Goal: Navigation & Orientation: Find specific page/section

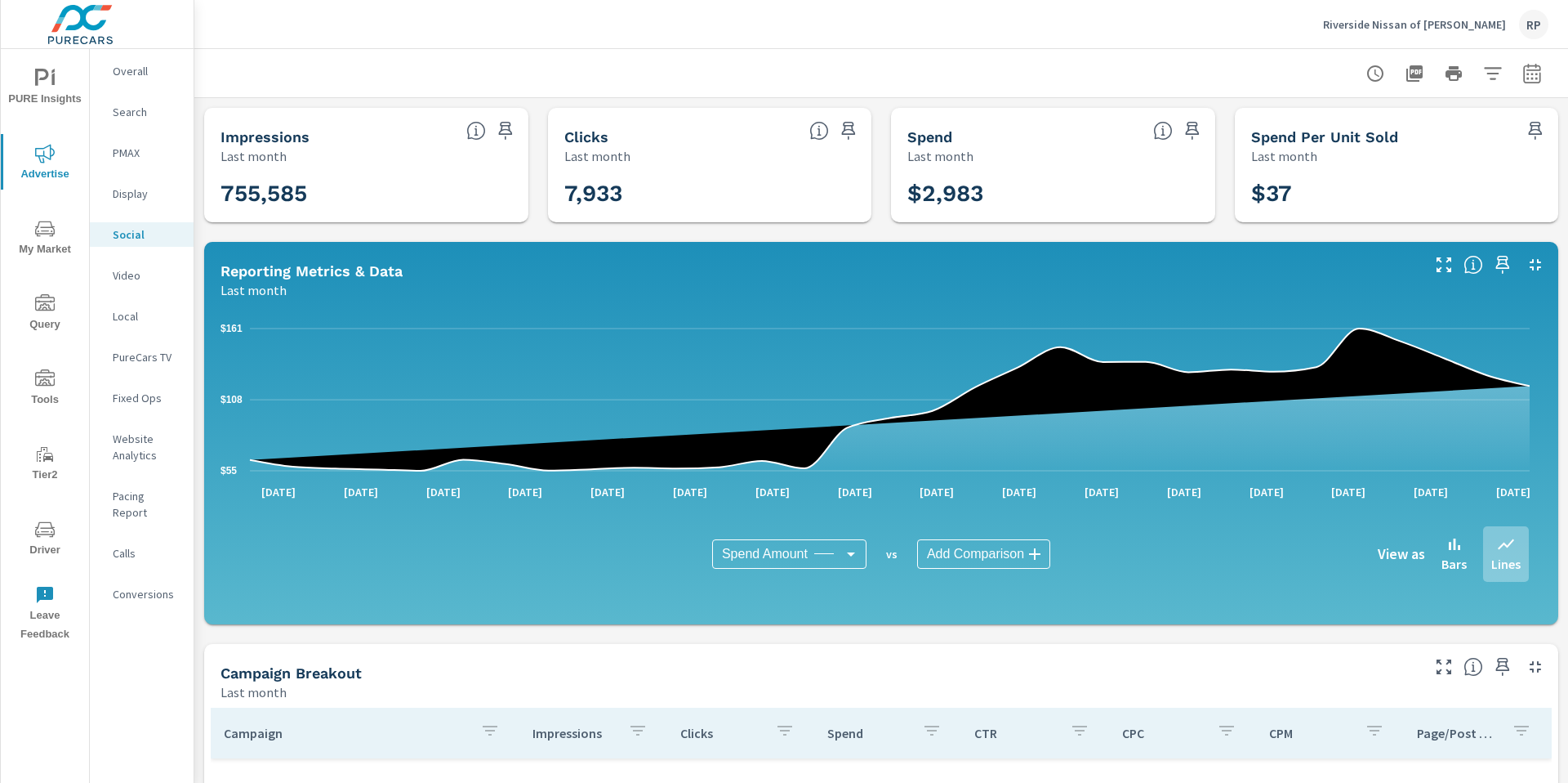
click at [1520, 33] on div "Riverside Nissan of [PERSON_NAME]" at bounding box center [1435, 25] width 226 height 30
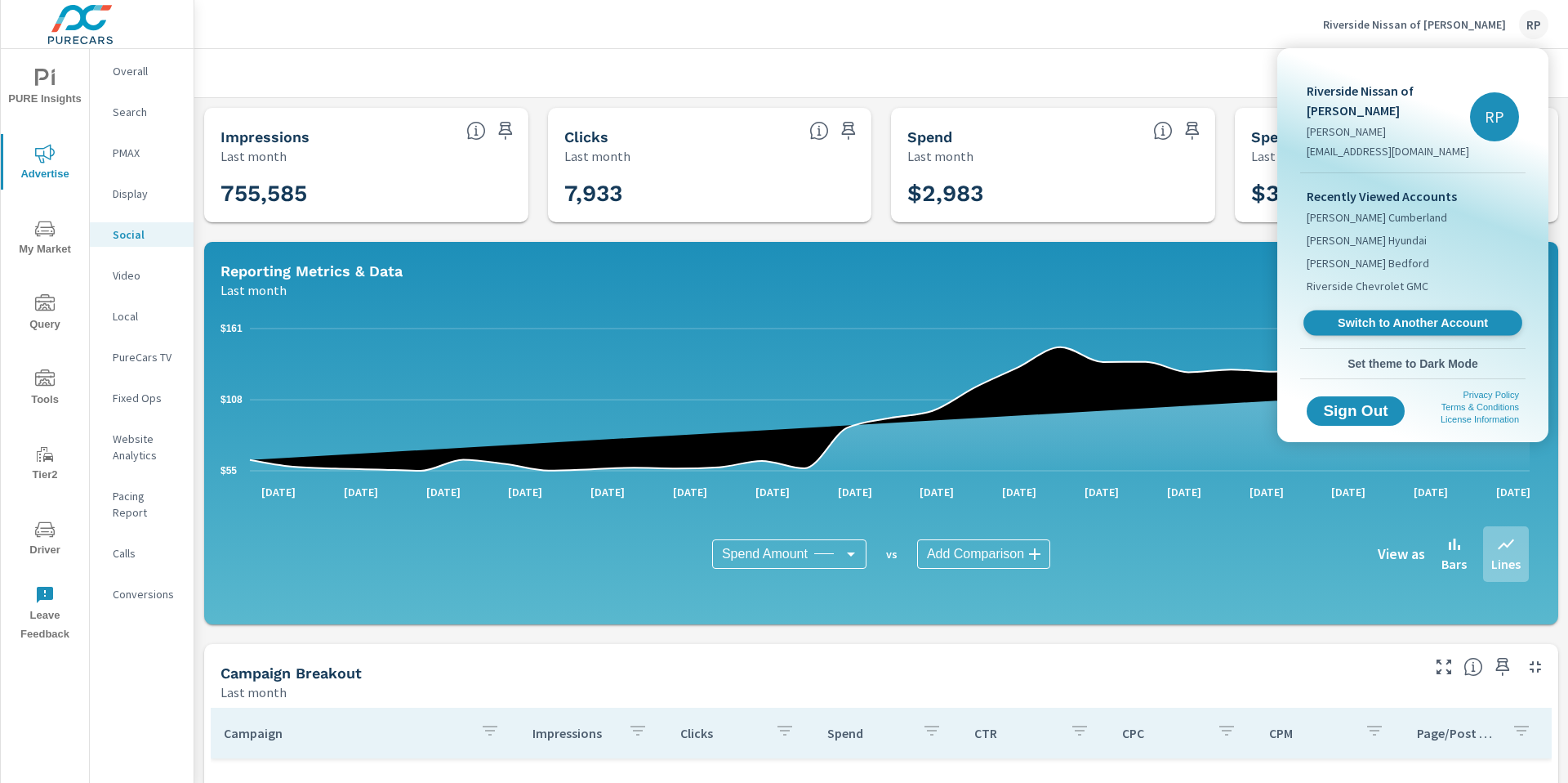
click at [1392, 316] on span "Switch to Another Account" at bounding box center [1413, 323] width 201 height 16
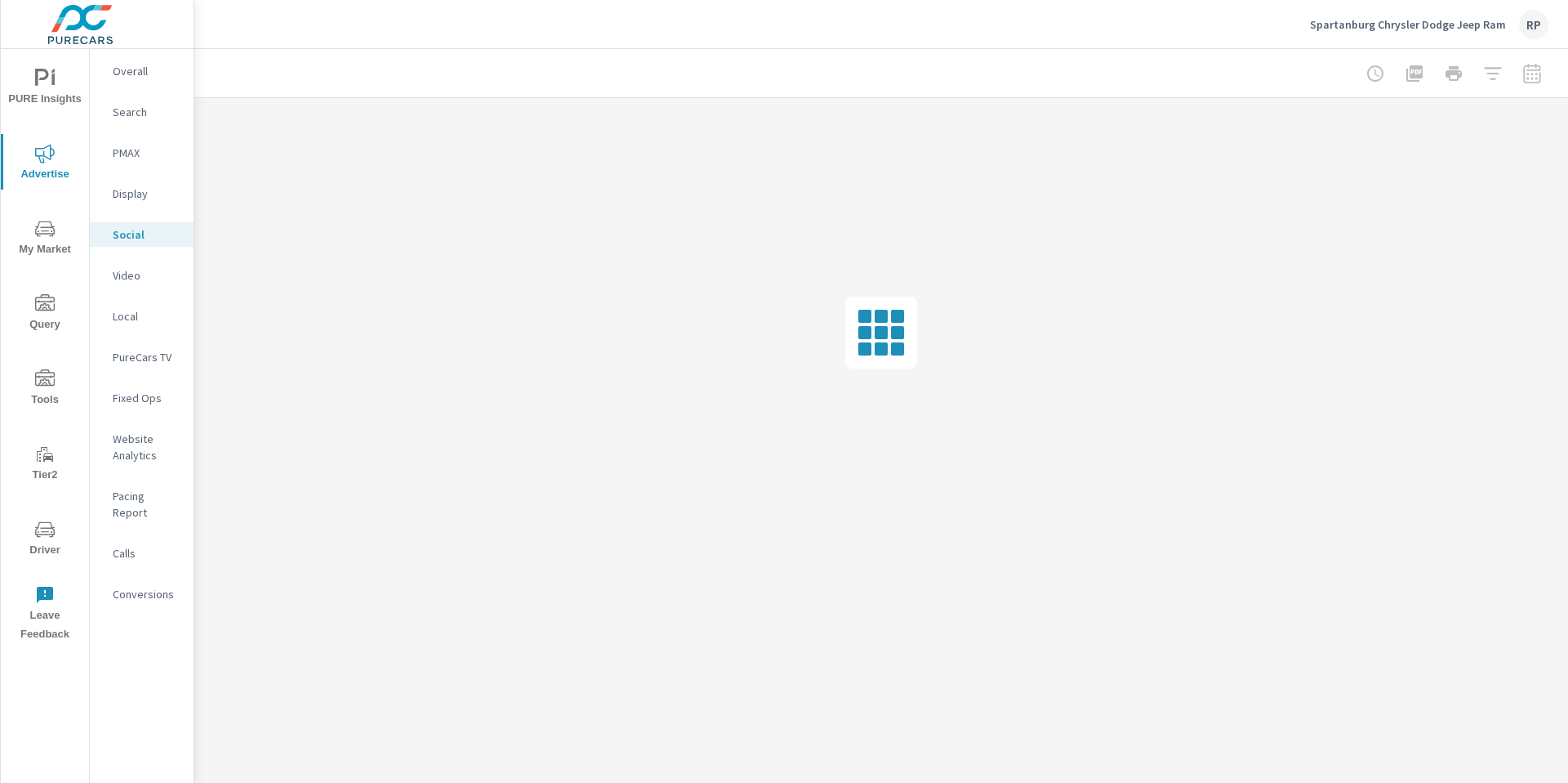
click at [49, 73] on icon "nav menu" at bounding box center [45, 78] width 19 height 20
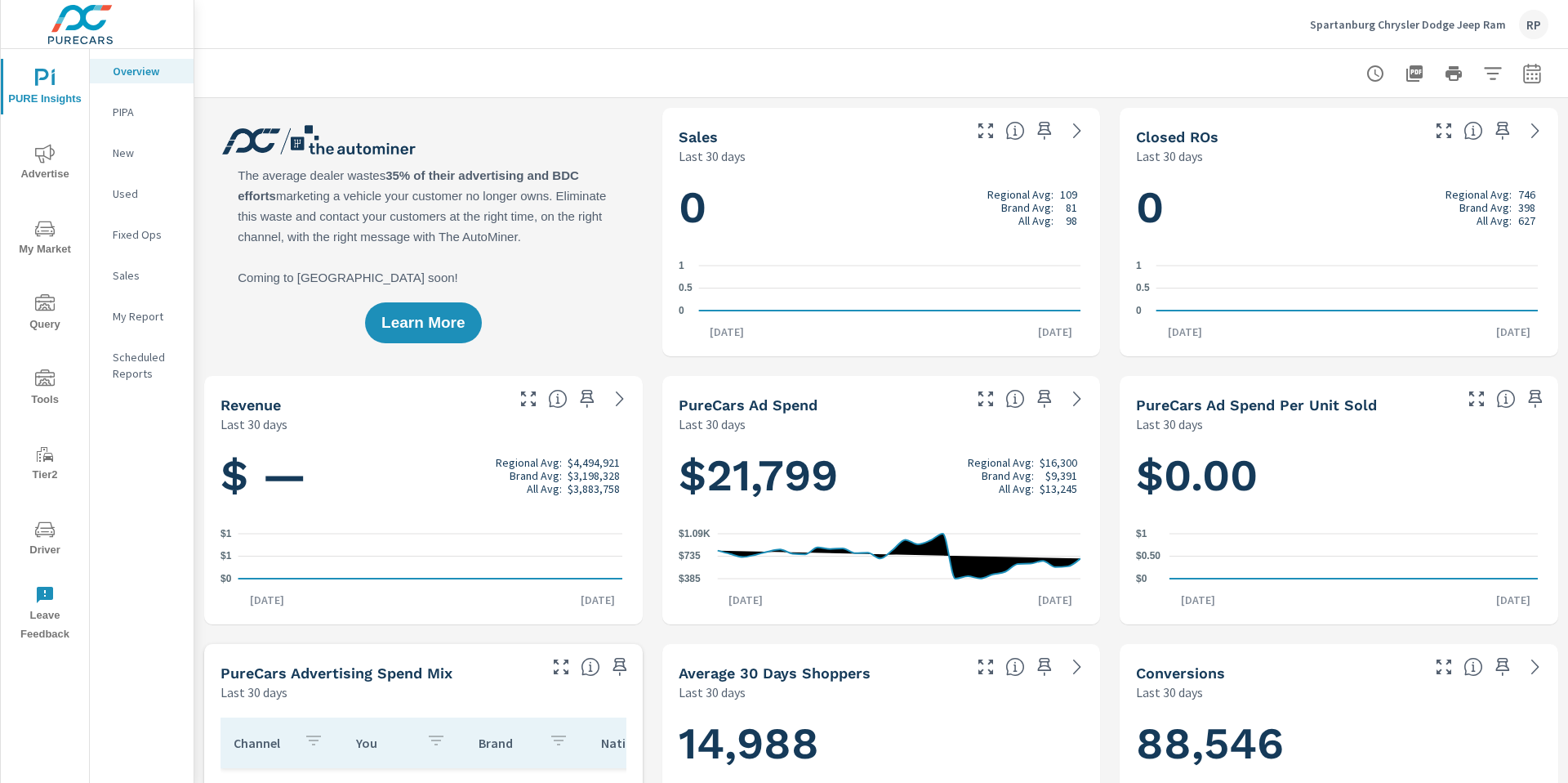
scroll to position [1, 0]
click at [1532, 25] on div "RP" at bounding box center [1534, 25] width 30 height 30
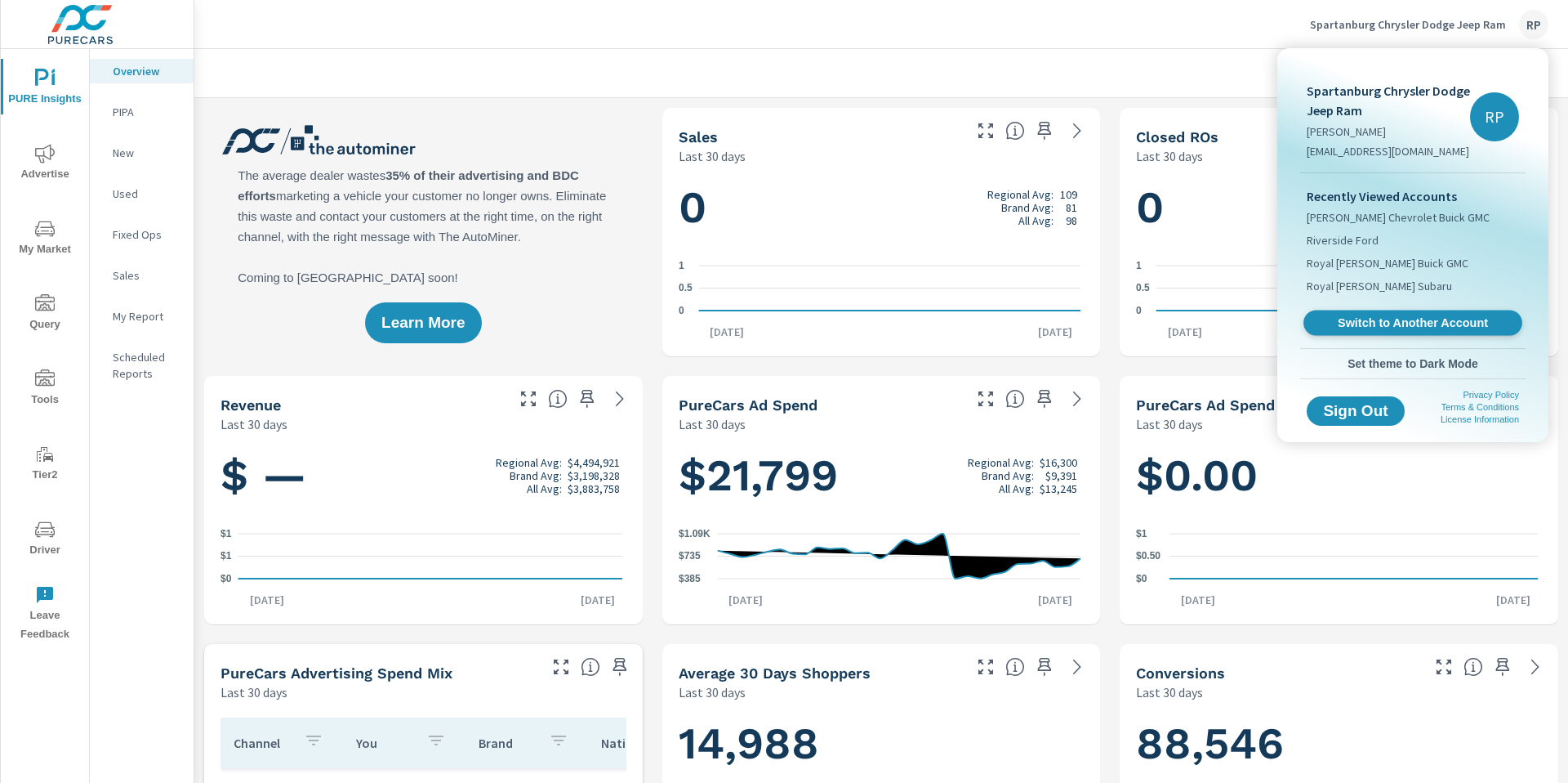
click at [1392, 319] on span "Switch to Another Account" at bounding box center [1413, 323] width 201 height 16
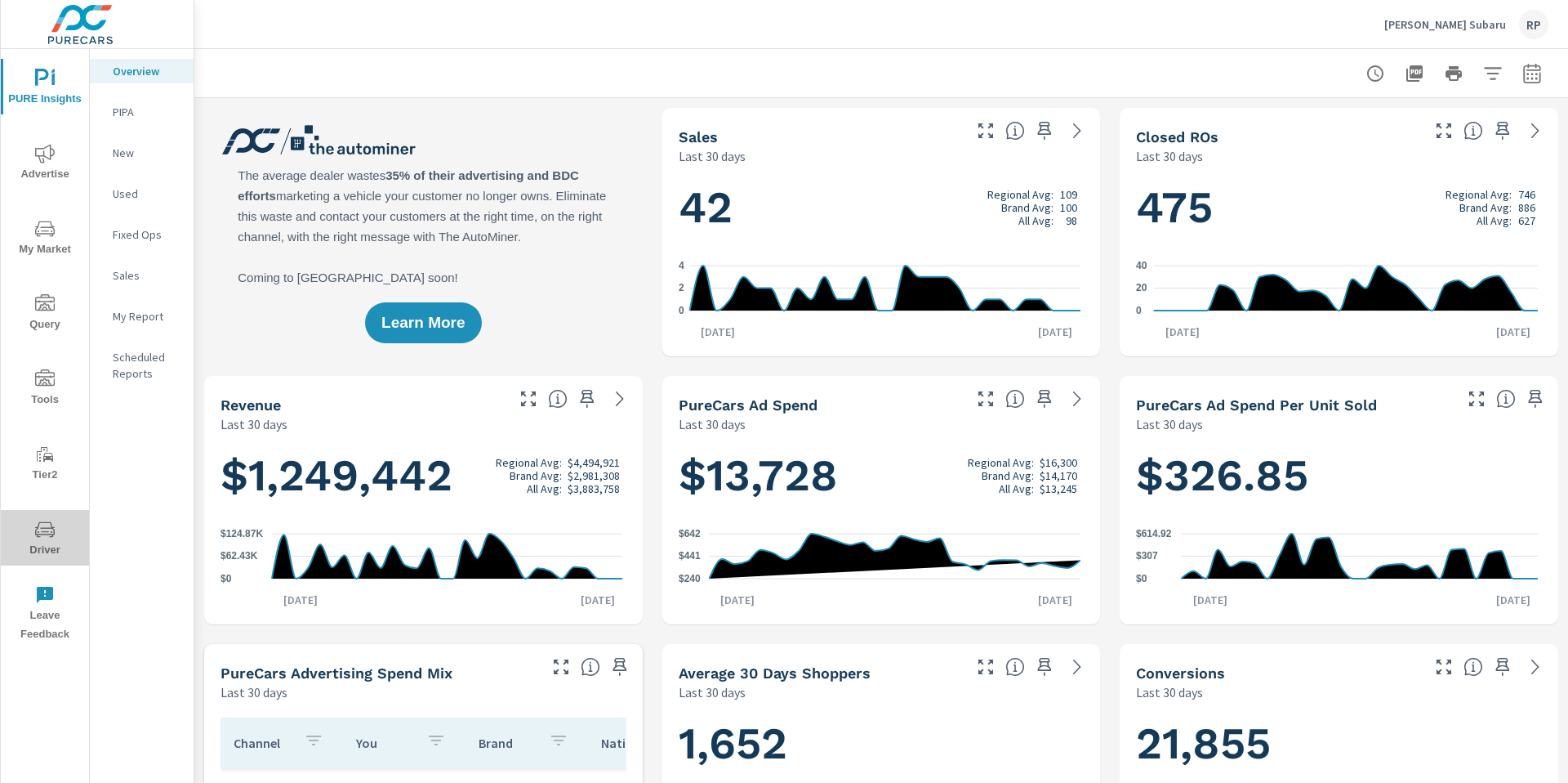
click at [46, 545] on span "Driver" at bounding box center [45, 540] width 78 height 40
